Goal: Ask a question

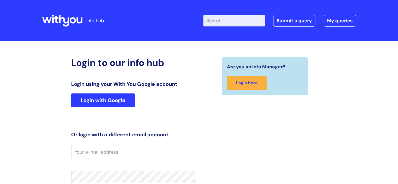
type input "[PERSON_NAME]"
click at [106, 103] on link "Login with Google" at bounding box center [103, 100] width 64 height 14
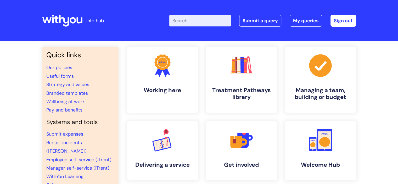
click at [183, 29] on div "Enter your search term here... Search Submit a query My queries Welcome Janet B…" at bounding box center [238, 20] width 236 height 31
click at [184, 23] on input "Enter your search term here..." at bounding box center [200, 21] width 62 height 12
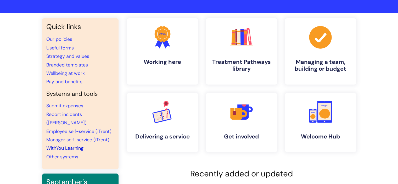
click at [69, 145] on link "WithYou Learning" at bounding box center [64, 148] width 37 height 6
click at [60, 145] on link "WithYou Learning" at bounding box center [64, 148] width 37 height 6
click at [62, 145] on link "WithYou Learning" at bounding box center [64, 148] width 37 height 6
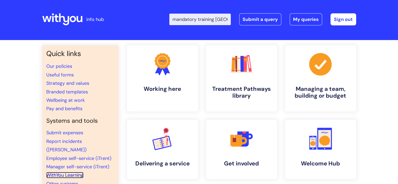
scroll to position [1, 0]
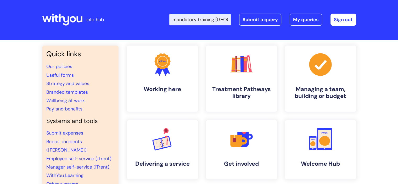
click at [227, 19] on input "mandatory training shropshire" at bounding box center [200, 20] width 62 height 12
type input "ropshire"
click at [199, 20] on input "ropshire" at bounding box center [200, 20] width 62 height 12
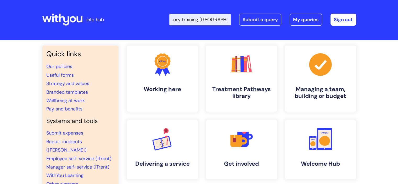
type input "Please can you share with me the percentage of completion for madatory training…"
click at [255, 17] on link "Submit a query" at bounding box center [260, 20] width 42 height 12
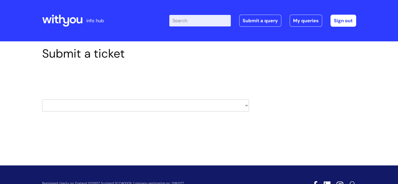
click at [245, 107] on select "HR / People IT and Support Clinical Drug Alerts Finance Accounts Data Support T…" at bounding box center [145, 106] width 207 height 12
select select "learning_and_development"
click at [42, 100] on select "HR / People IT and Support Clinical Drug Alerts Finance Accounts Data Support T…" at bounding box center [145, 106] width 207 height 12
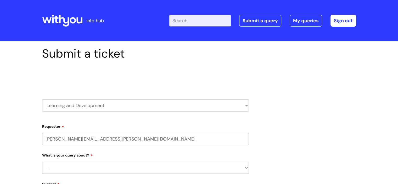
select select "80004157224"
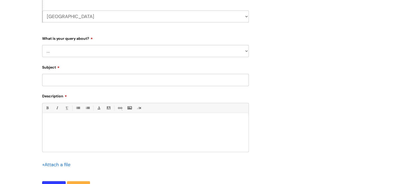
scroll to position [160, 0]
click at [246, 51] on select "... Question about a training course or session booking Ask about apprenticeshi…" at bounding box center [145, 52] width 207 height 12
select select "Question about mandatory or required training"
click at [42, 46] on select "... Question about a training course or session booking Ask about apprenticeshi…" at bounding box center [145, 52] width 207 height 12
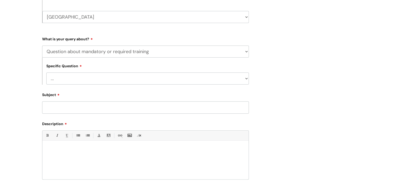
click at [51, 110] on input "Subject" at bounding box center [145, 107] width 207 height 12
click at [100, 108] on input "percentage of staff whao have completed madatory training" at bounding box center [145, 107] width 207 height 12
click at [184, 109] on input "percentage of staff who have completed madatory training" at bounding box center [145, 107] width 207 height 12
type input "percentage of staff who have completed madatory training"
click at [47, 154] on div at bounding box center [145, 161] width 206 height 36
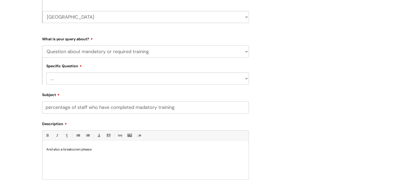
click at [73, 150] on p "And also a breaksown please" at bounding box center [145, 149] width 198 height 5
click at [75, 150] on p "And also a breaksown please" at bounding box center [145, 149] width 198 height 5
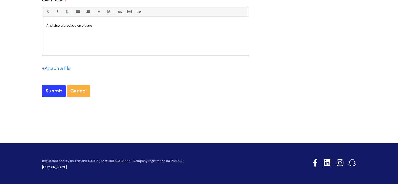
scroll to position [283, 0]
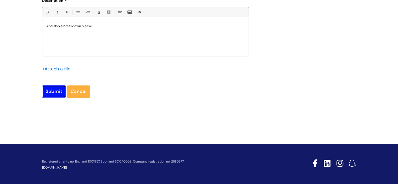
click at [49, 90] on input "Submit" at bounding box center [54, 91] width 24 height 12
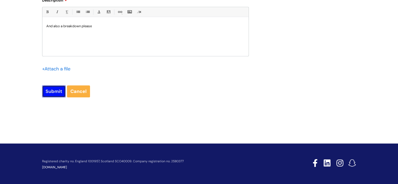
click at [49, 90] on input "Submit" at bounding box center [54, 91] width 24 height 12
click at [56, 92] on input "Submit" at bounding box center [54, 91] width 24 height 12
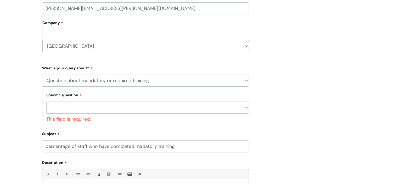
scroll to position [125, 0]
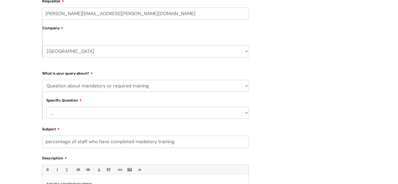
click at [247, 113] on select "... Induction requirements Compliance deadlines Refresher schedule Mandatory tr…" at bounding box center [147, 113] width 203 height 12
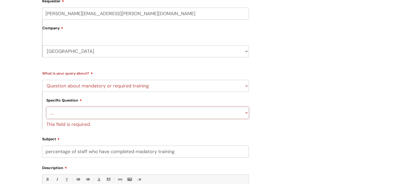
select select "Compliance deadlines"
click at [46, 107] on select "... Induction requirements Compliance deadlines Refresher schedule Mandatory tr…" at bounding box center [147, 113] width 203 height 12
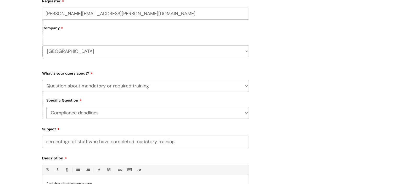
click at [316, 109] on div "Submit a ticket Select issue type HR / People IT and Support Clinical Drug Aler…" at bounding box center [199, 92] width 322 height 343
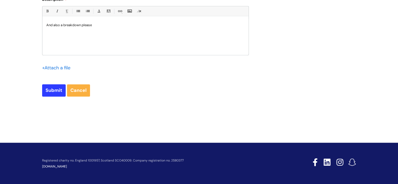
scroll to position [284, 0]
click at [52, 92] on input "Submit" at bounding box center [54, 90] width 24 height 12
type input "Please Wait..."
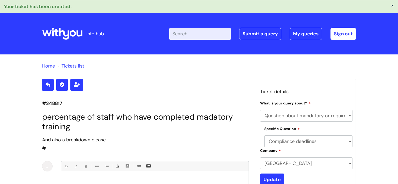
select select "Question about mandatory or required training"
select select "Compliance deadlines"
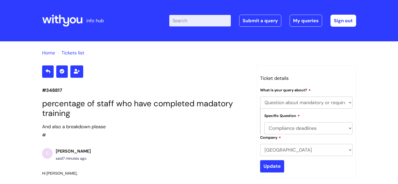
select select "Question about mandatory or required training"
select select "Compliance deadlines"
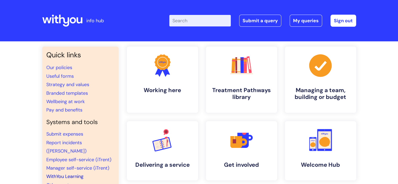
click at [60, 173] on link "WithYou Learning" at bounding box center [64, 176] width 37 height 6
